Goal: Information Seeking & Learning: Learn about a topic

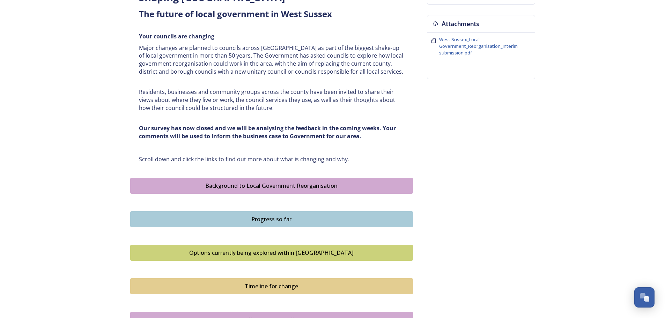
scroll to position [349, 0]
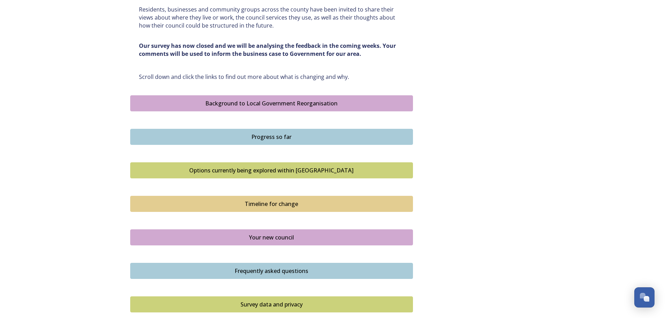
click at [278, 138] on div "Progress so far" at bounding box center [271, 137] width 275 height 8
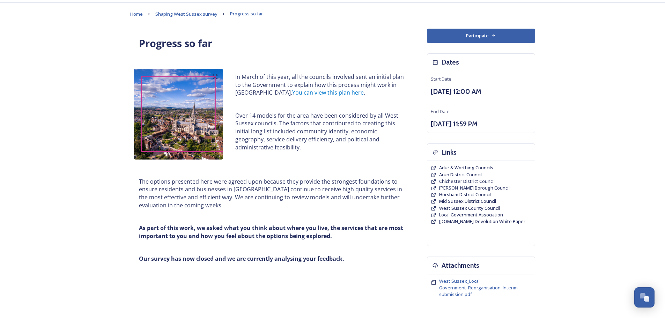
scroll to position [24, 0]
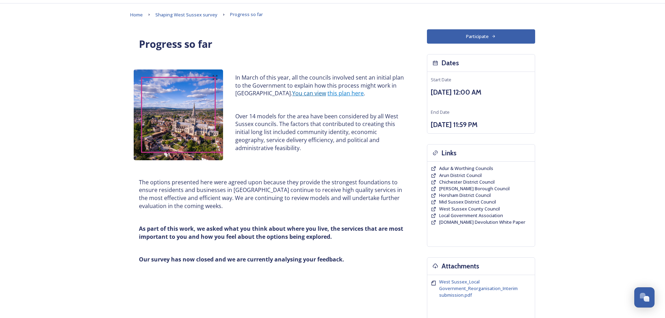
click at [303, 96] on link "You can view" at bounding box center [309, 93] width 34 height 8
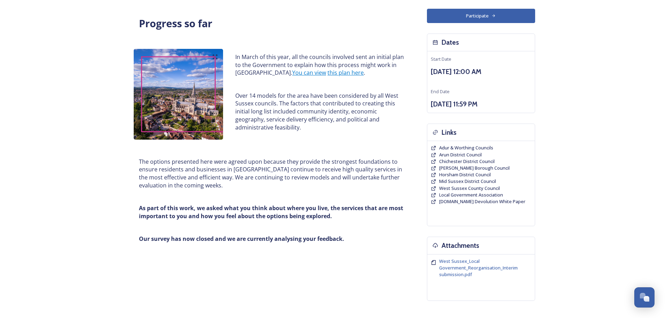
scroll to position [0, 0]
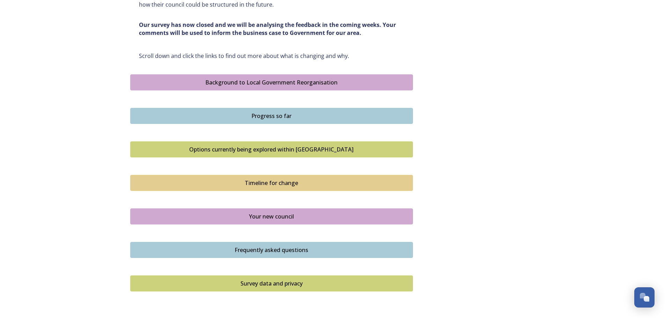
scroll to position [419, 0]
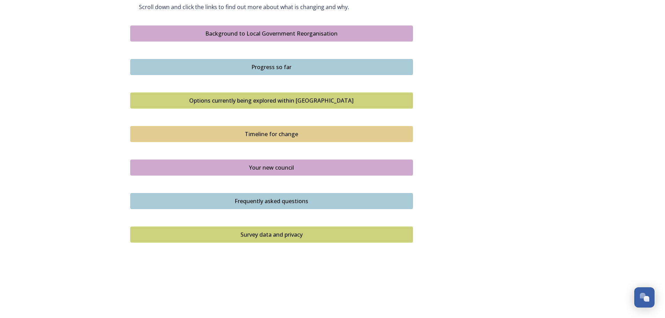
click at [294, 33] on div "Background to Local Government Reorganisation" at bounding box center [271, 33] width 275 height 8
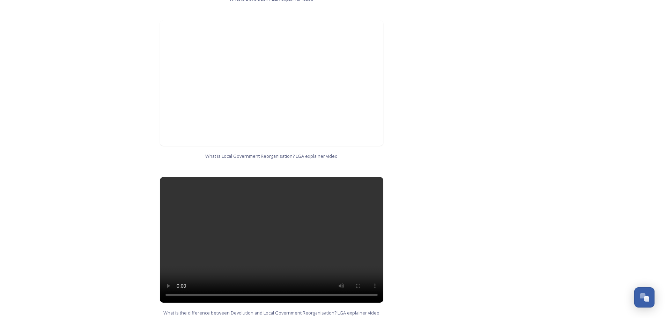
scroll to position [636, 0]
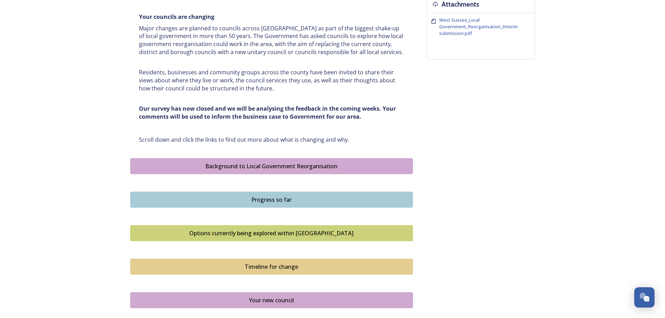
scroll to position [384, 0]
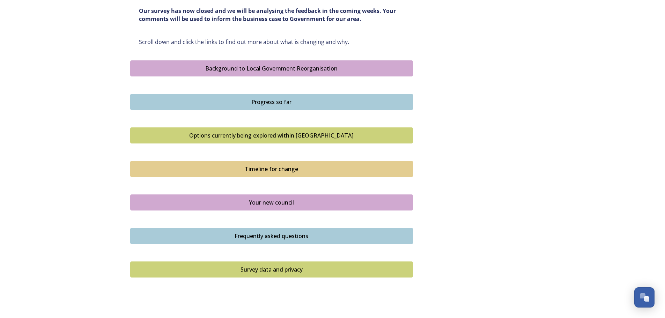
click at [278, 202] on div "Your new council" at bounding box center [271, 202] width 275 height 8
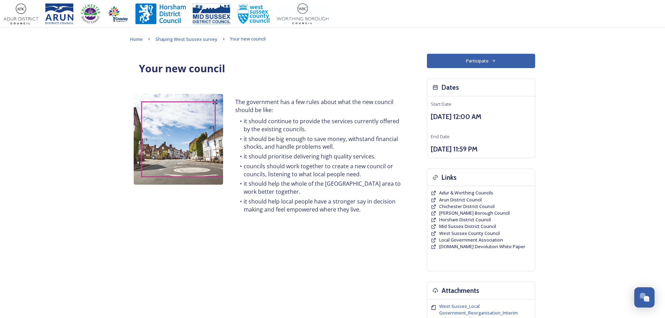
click at [25, 14] on img at bounding box center [20, 13] width 35 height 21
